Goal: Information Seeking & Learning: Learn about a topic

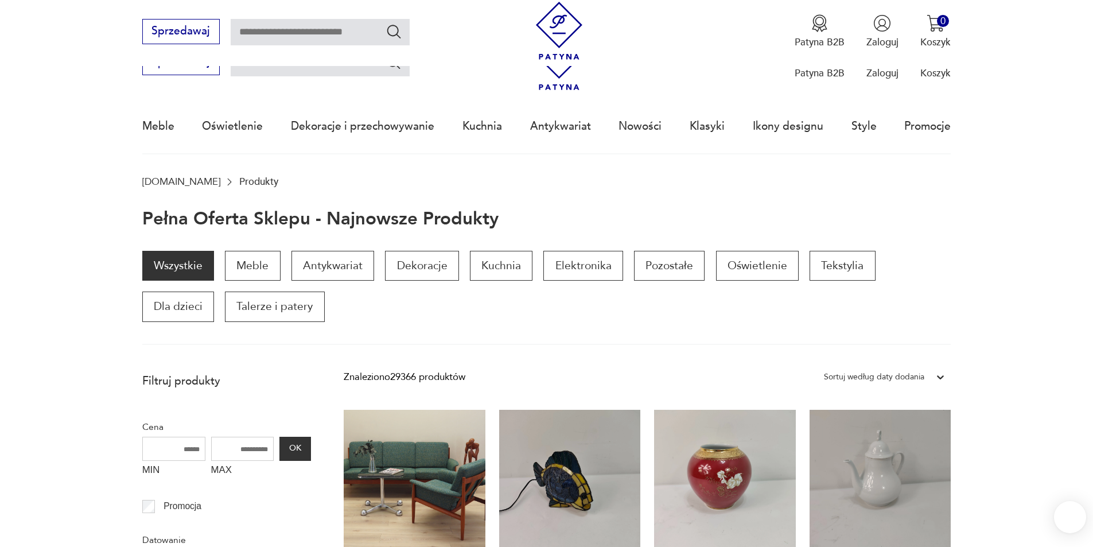
scroll to position [1258, 0]
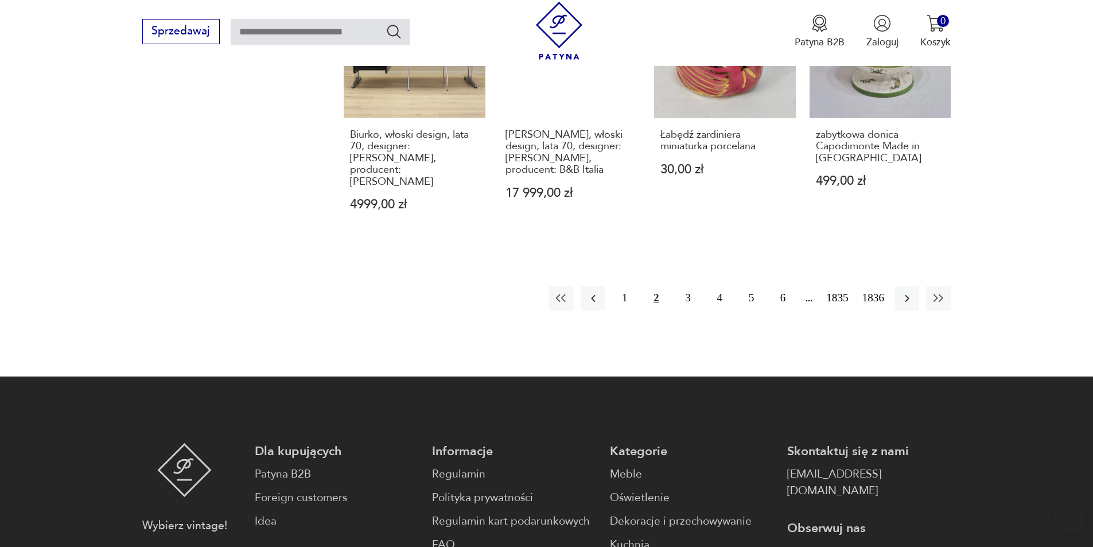
click at [624, 286] on button "1" at bounding box center [624, 298] width 25 height 25
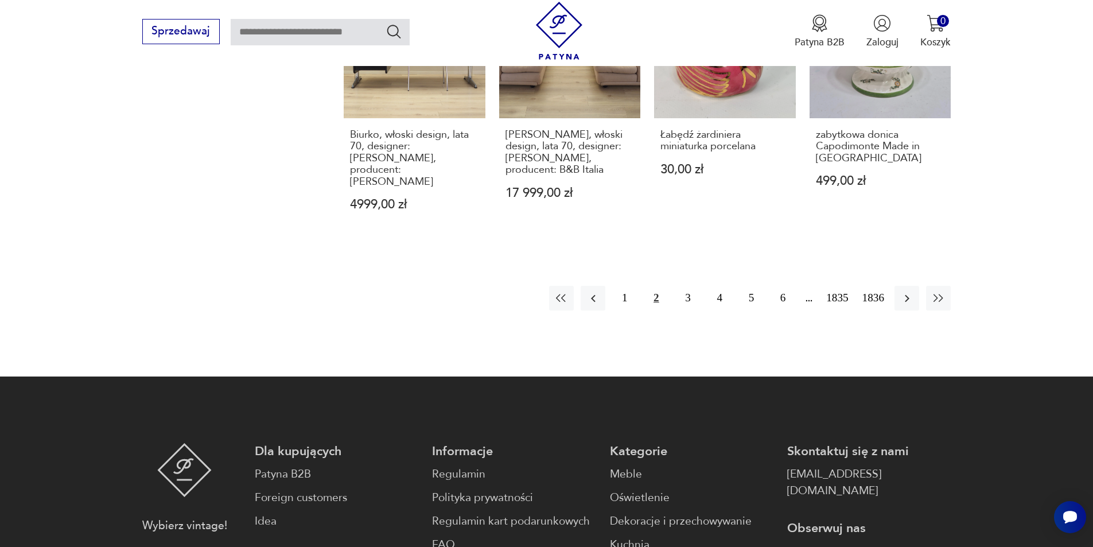
scroll to position [0, 0]
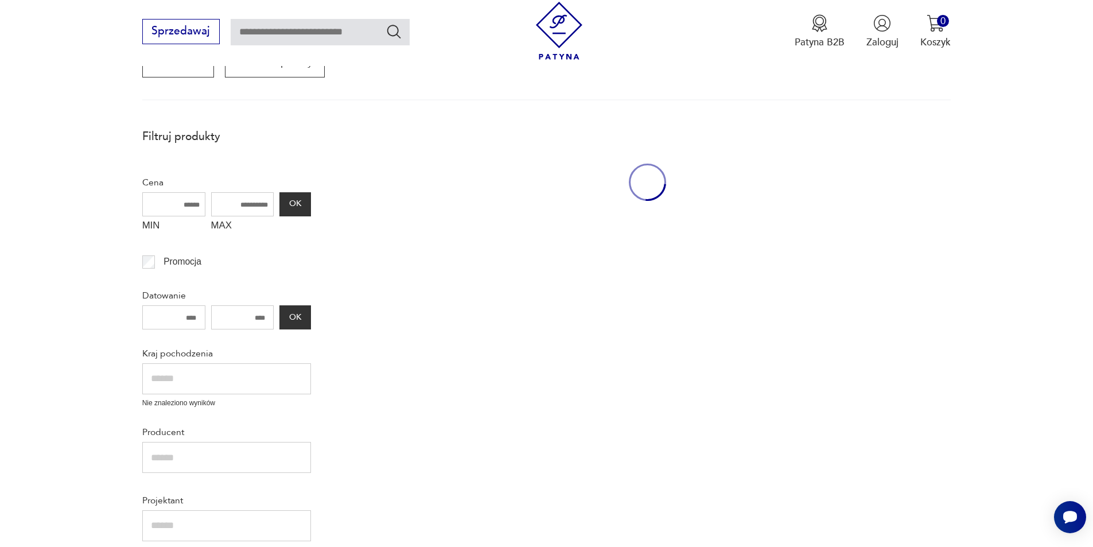
scroll to position [195, 0]
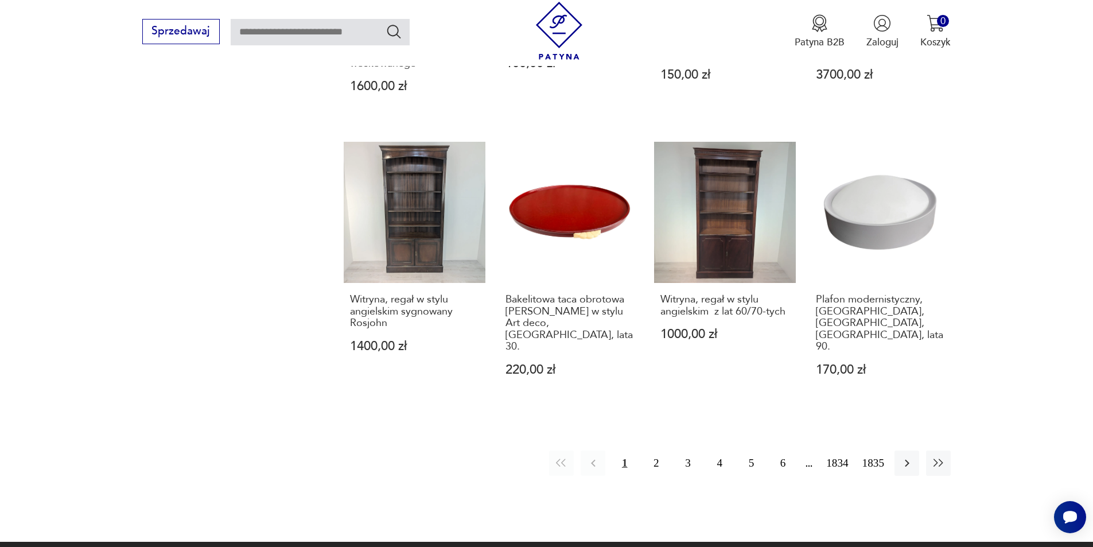
scroll to position [1051, 0]
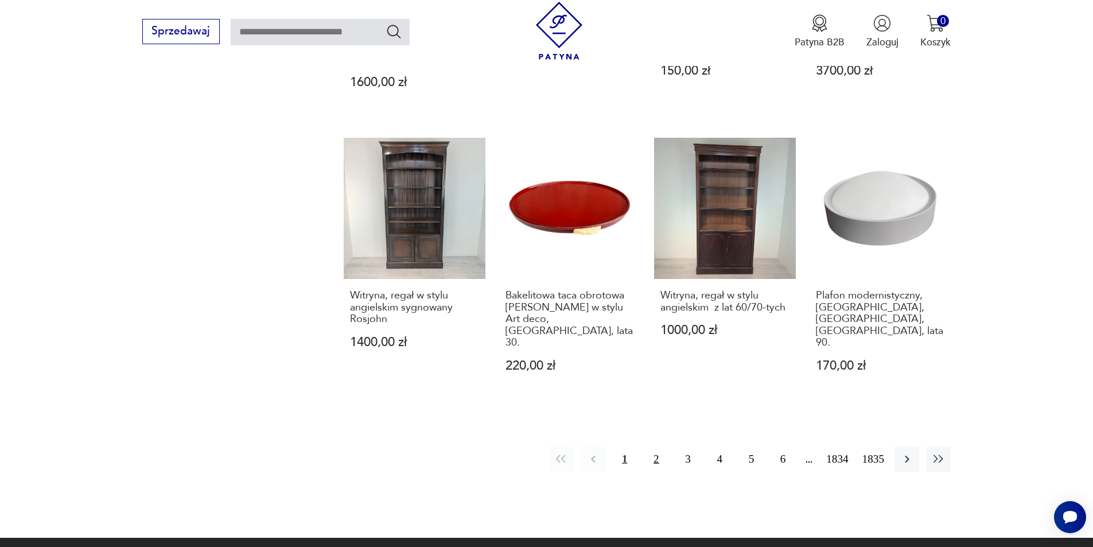
click at [656, 446] on button "2" at bounding box center [656, 458] width 25 height 25
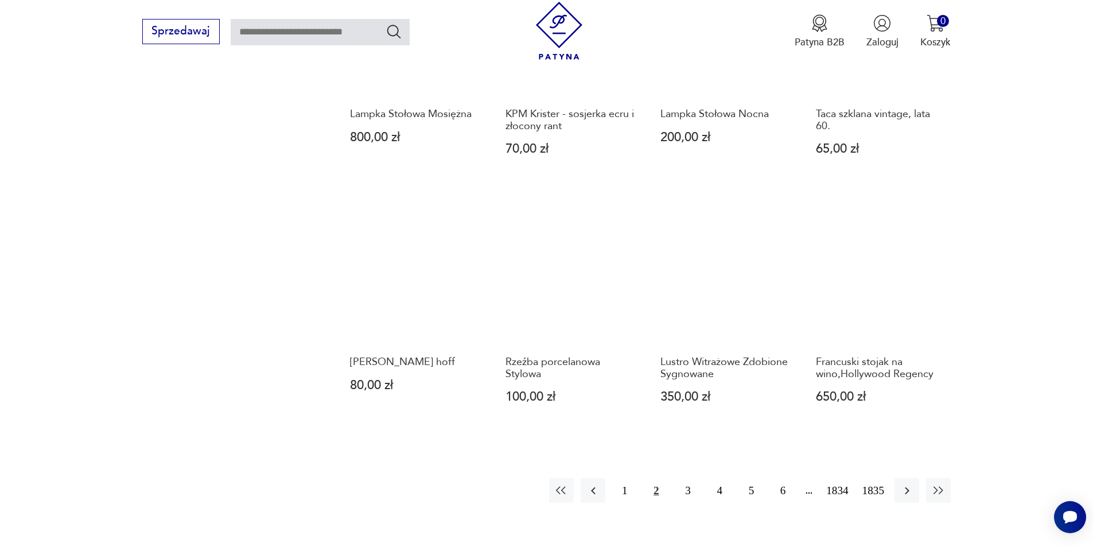
scroll to position [1059, 0]
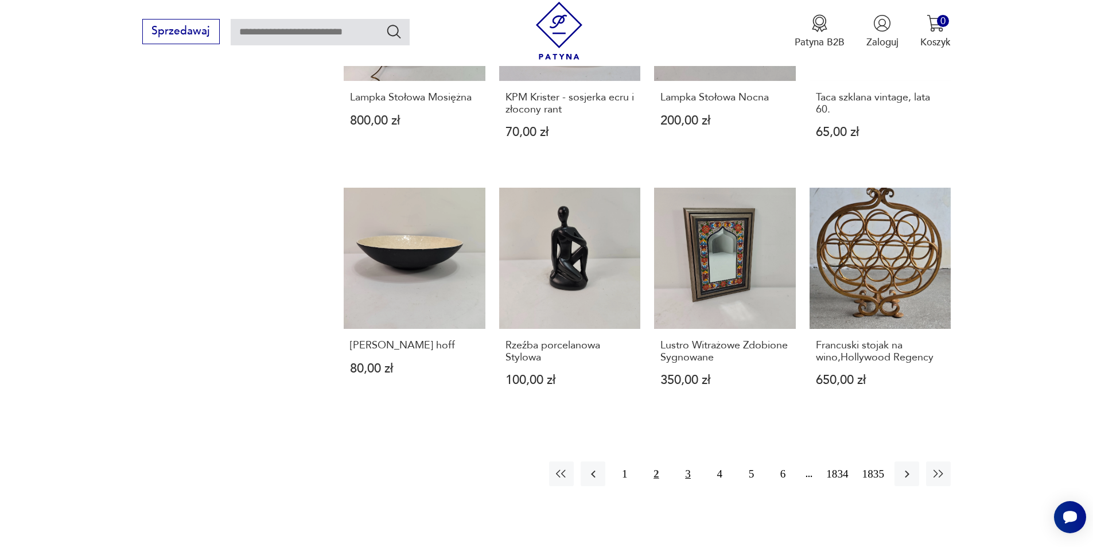
click at [689, 461] on button "3" at bounding box center [687, 473] width 25 height 25
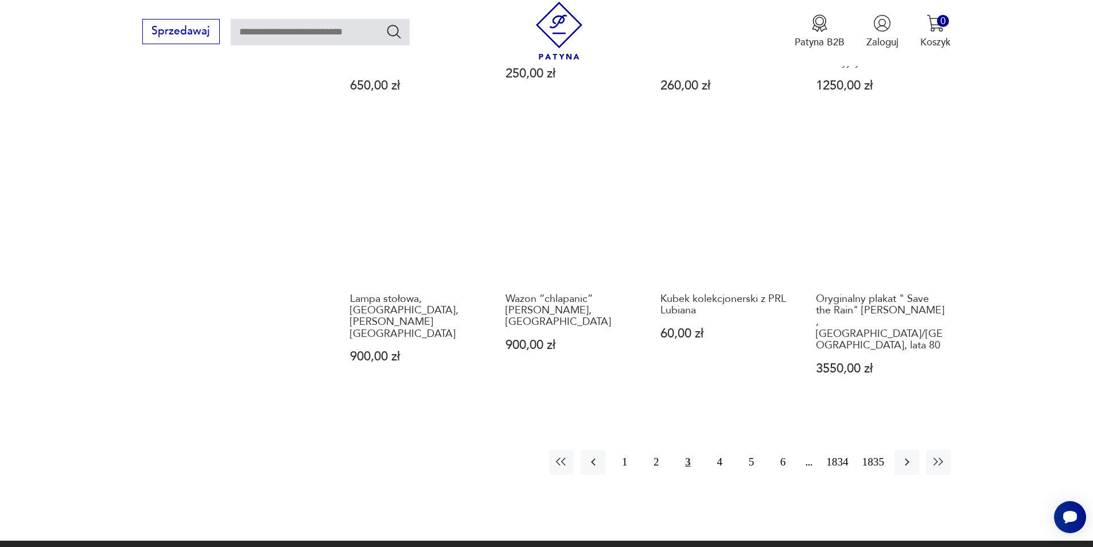
scroll to position [1029, 0]
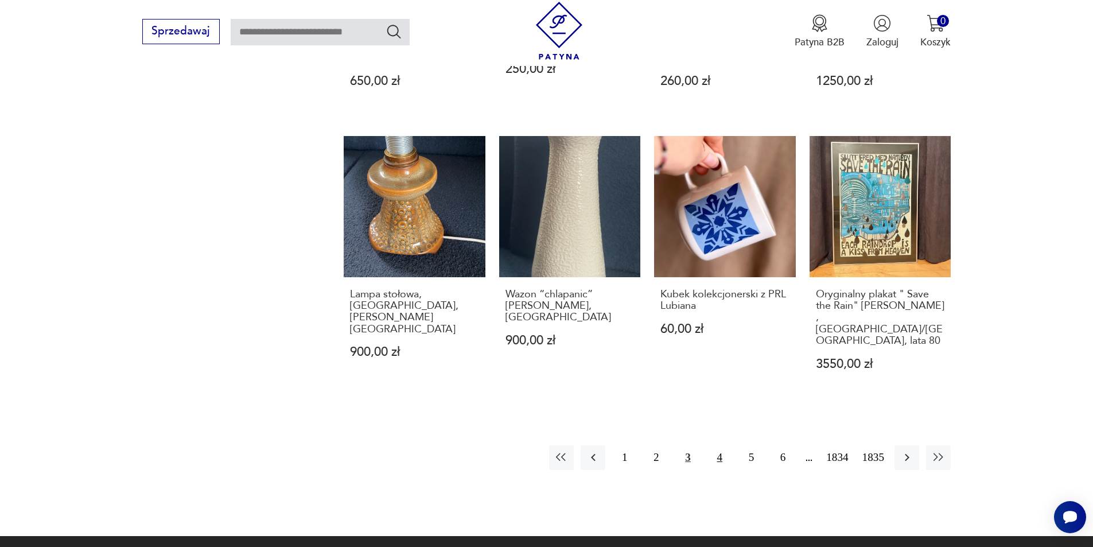
click at [719, 445] on button "4" at bounding box center [720, 457] width 25 height 25
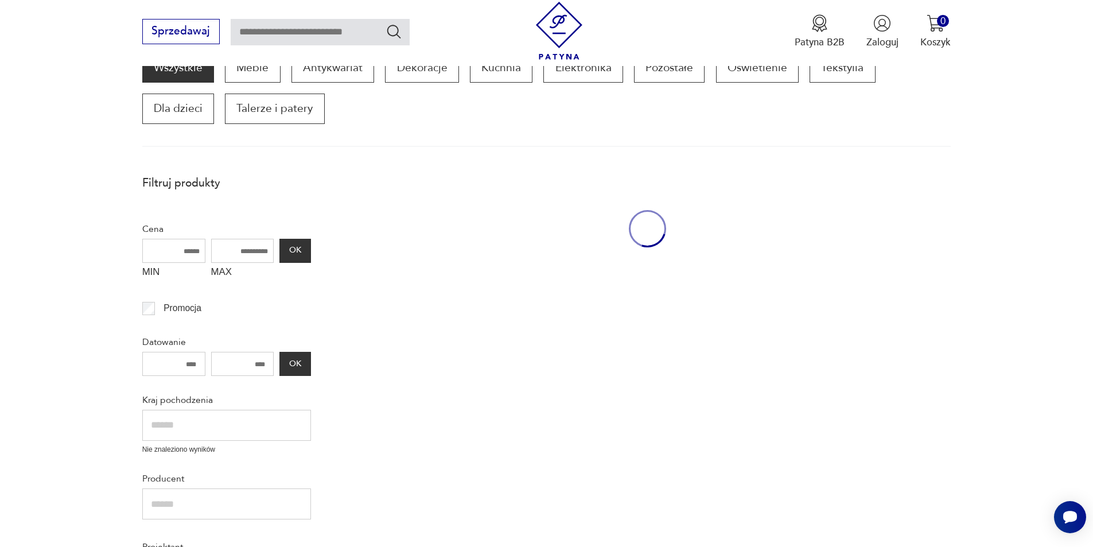
scroll to position [195, 0]
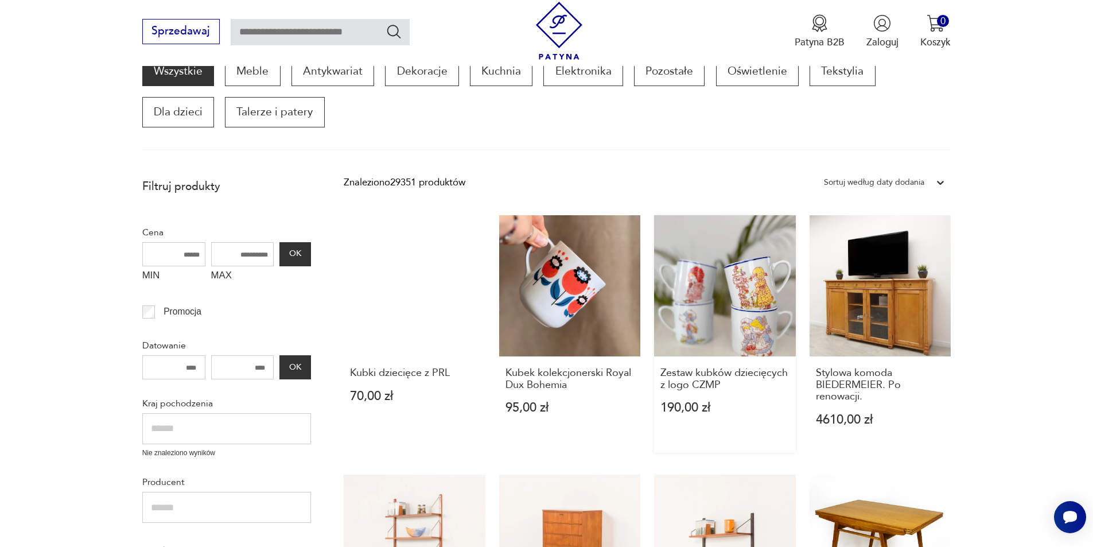
click at [739, 274] on link "Zestaw kubków dziecięcych z logo CZMP 190,00 zł" at bounding box center [725, 334] width 142 height 238
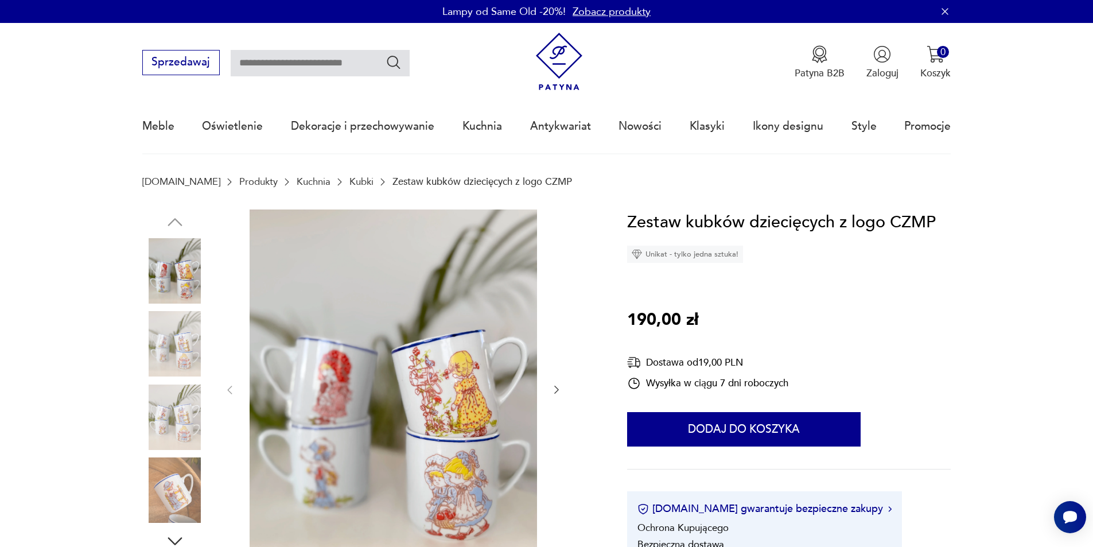
click at [557, 389] on icon "button" at bounding box center [556, 390] width 5 height 8
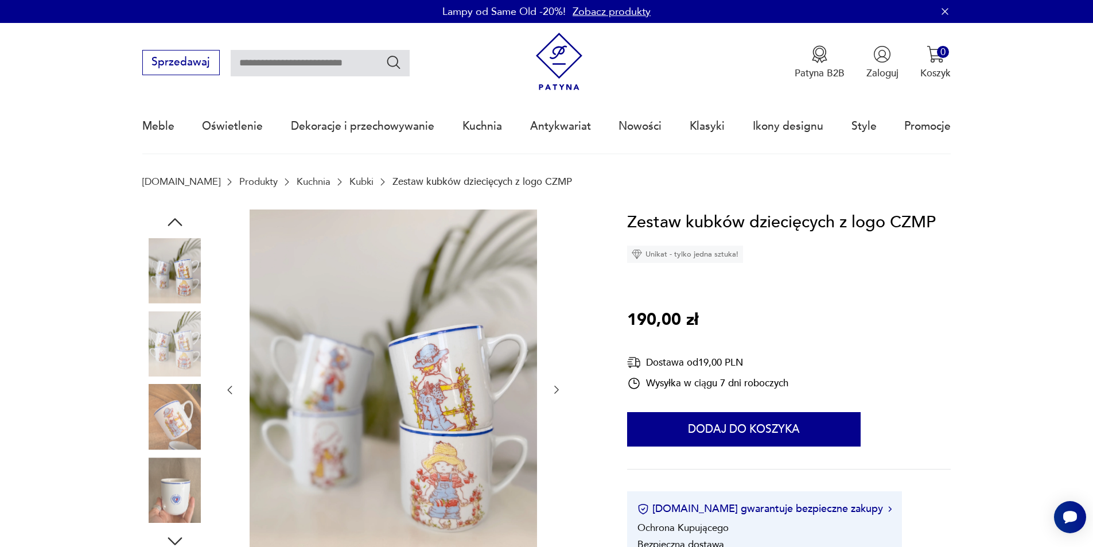
click at [557, 389] on icon "button" at bounding box center [556, 390] width 5 height 8
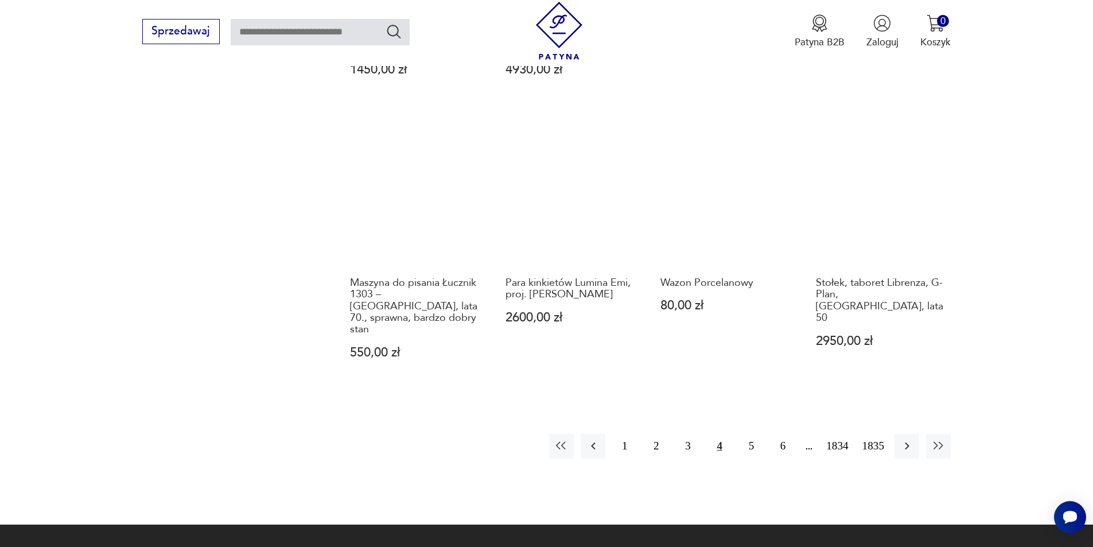
scroll to position [1083, 0]
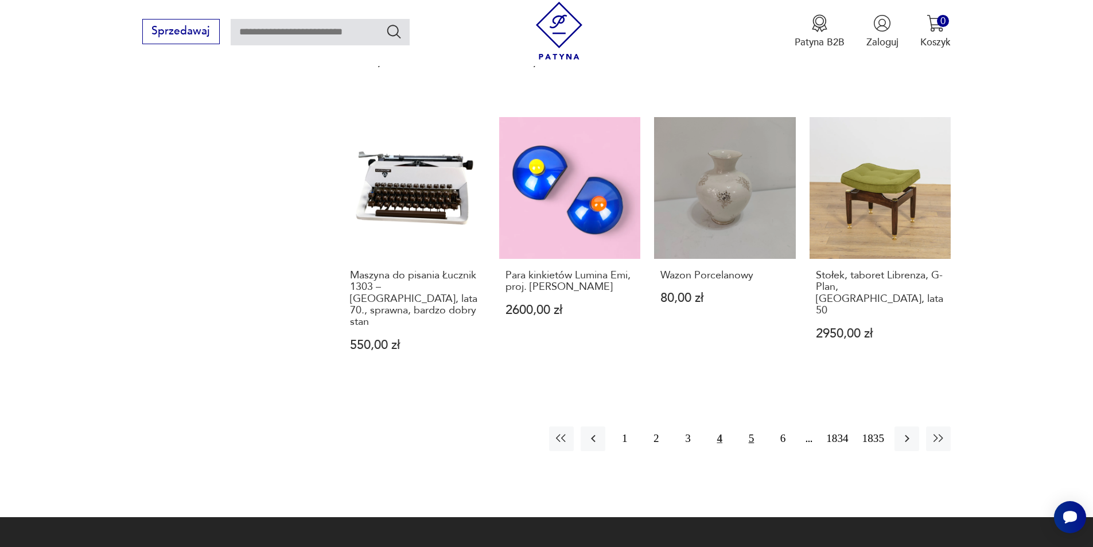
click at [753, 426] on button "5" at bounding box center [751, 438] width 25 height 25
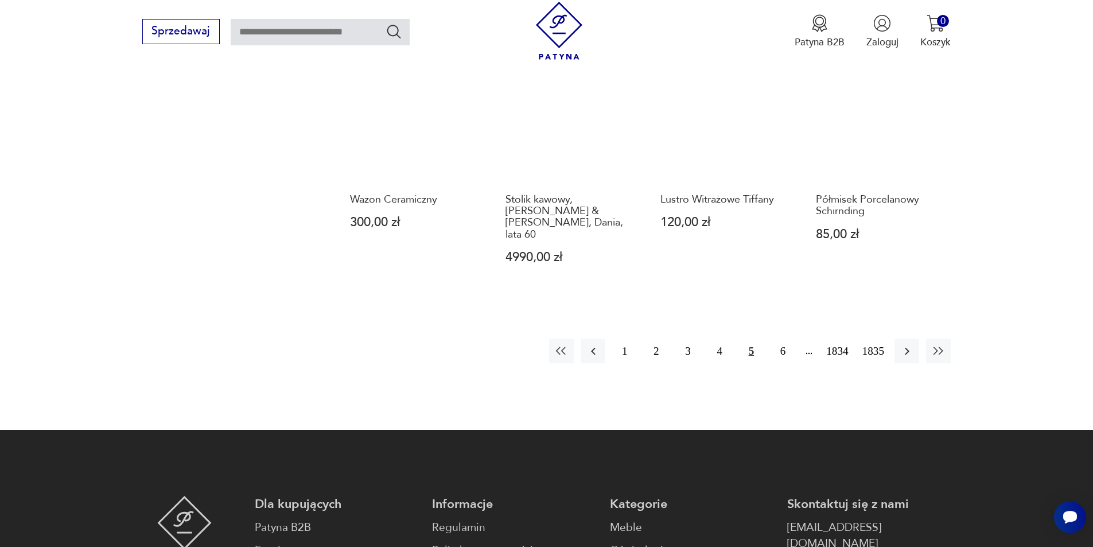
scroll to position [1205, 0]
